Goal: Check status: Check status

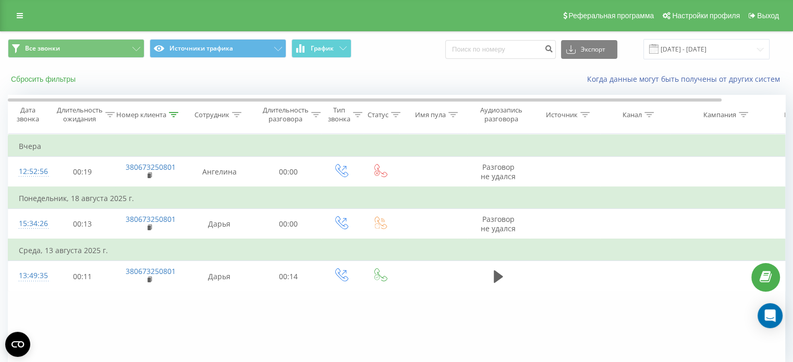
click at [63, 78] on font "Сбросить фильтры" at bounding box center [43, 79] width 65 height 8
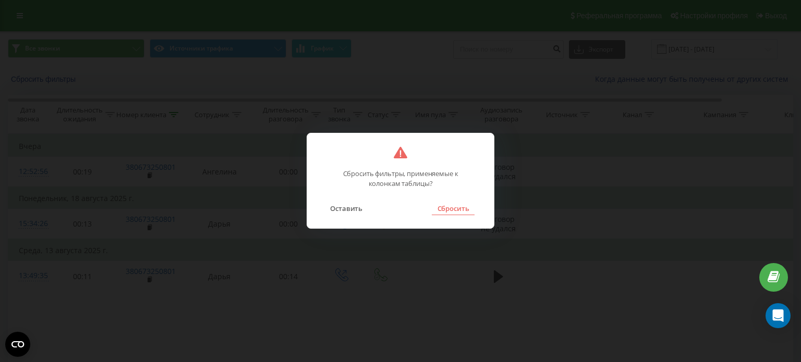
click at [458, 209] on font "Сбросить" at bounding box center [454, 208] width 32 height 9
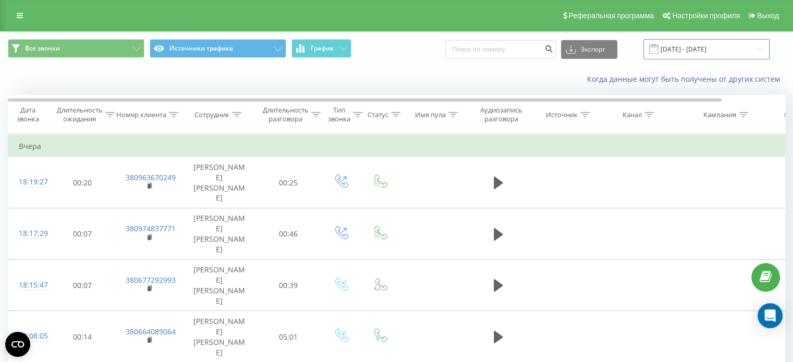
click at [708, 52] on input "[DATE] - [DATE]" at bounding box center [707, 49] width 126 height 20
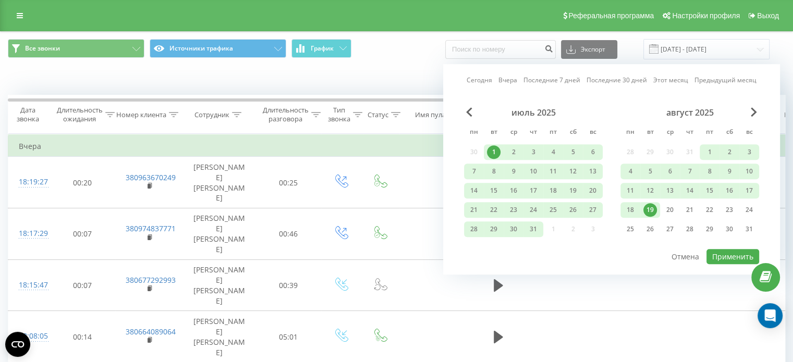
click at [492, 150] on font "1" at bounding box center [494, 152] width 4 height 9
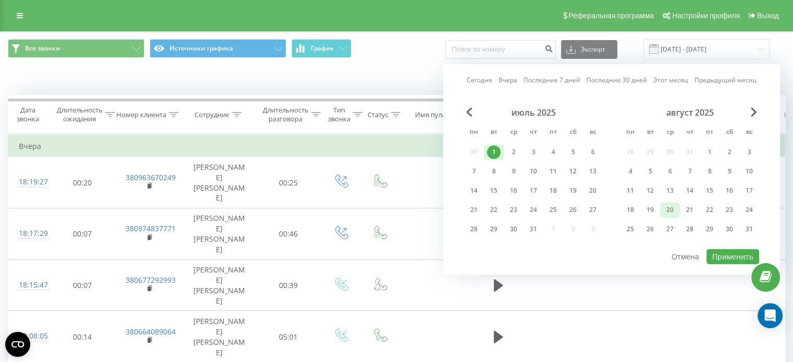
click at [670, 209] on font "20" at bounding box center [670, 209] width 7 height 9
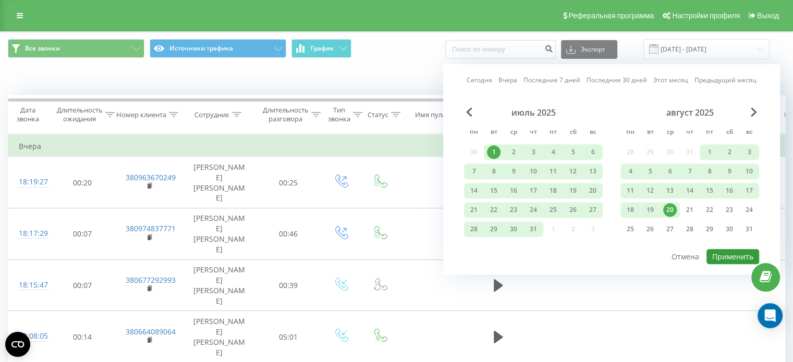
click at [724, 252] on font "Применить" at bounding box center [732, 257] width 41 height 10
type input "[DATE] - [DATE]"
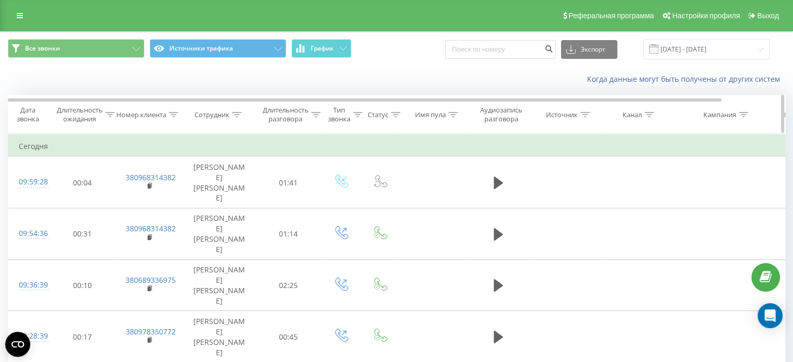
click at [173, 112] on icon at bounding box center [173, 114] width 9 height 5
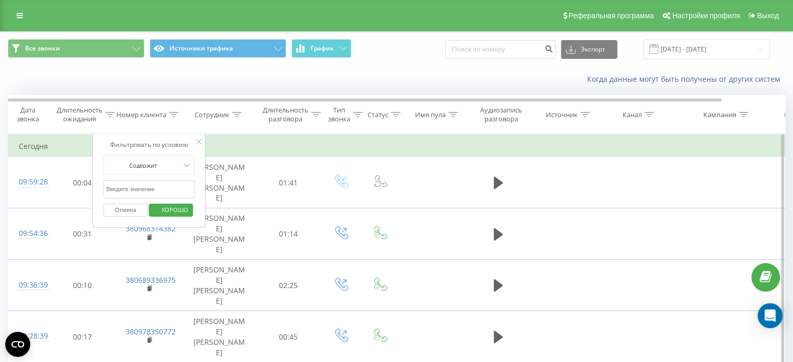
click at [168, 187] on input "text" at bounding box center [149, 189] width 92 height 18
paste input "0968314382"
type input "0968314382"
click at [177, 211] on font "ХОРОШО" at bounding box center [175, 210] width 27 height 8
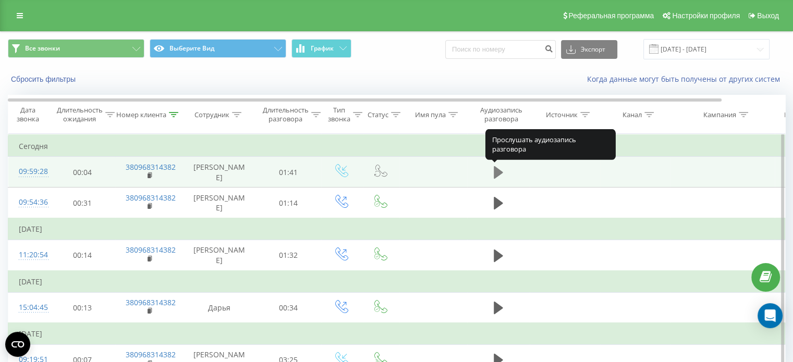
click at [498, 173] on icon at bounding box center [498, 172] width 9 height 13
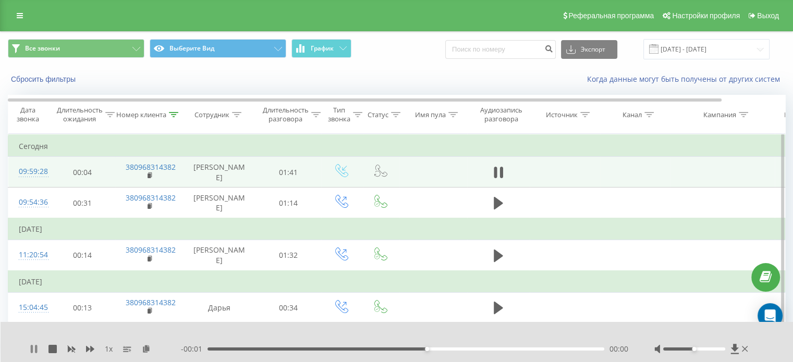
click at [33, 345] on icon at bounding box center [34, 349] width 8 height 8
